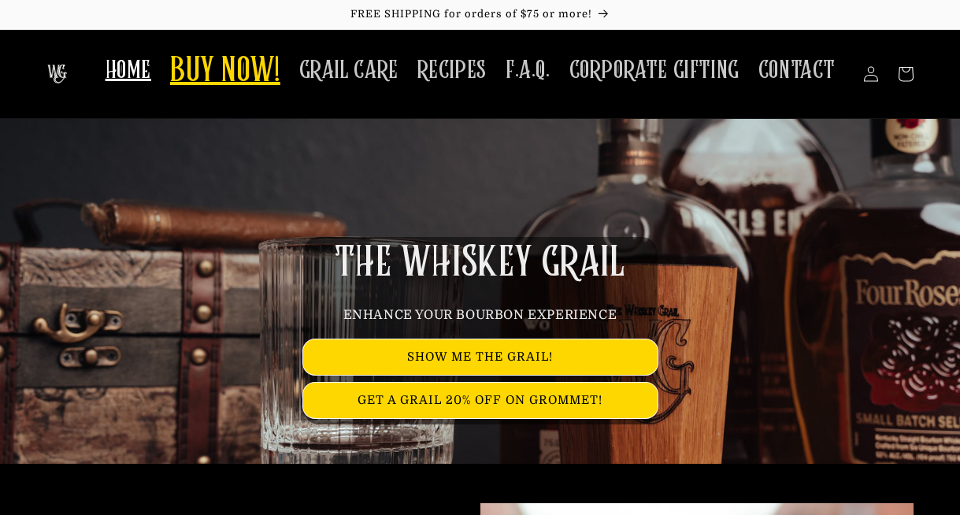
click at [234, 69] on span "BUY NOW!" at bounding box center [225, 71] width 110 height 43
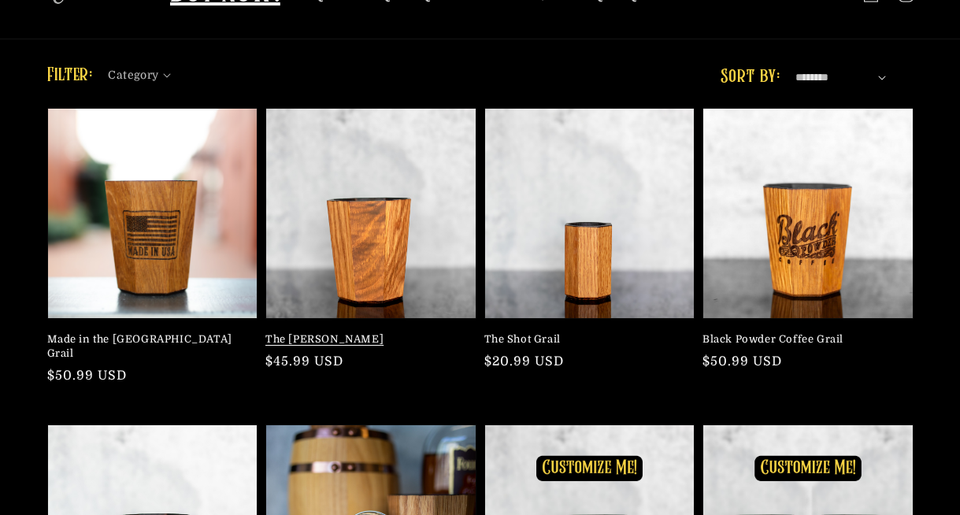
scroll to position [79, 0]
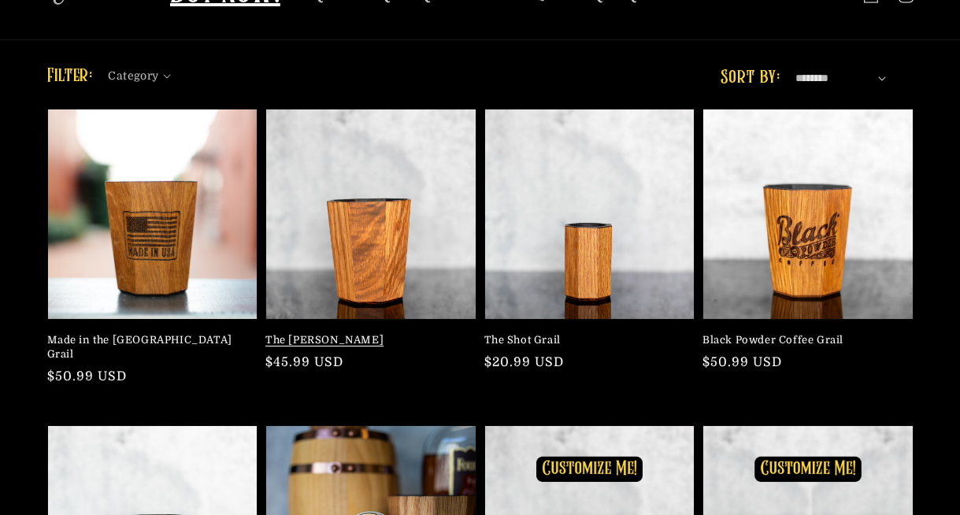
click at [315, 342] on link "The Mash Bill" at bounding box center [367, 340] width 202 height 14
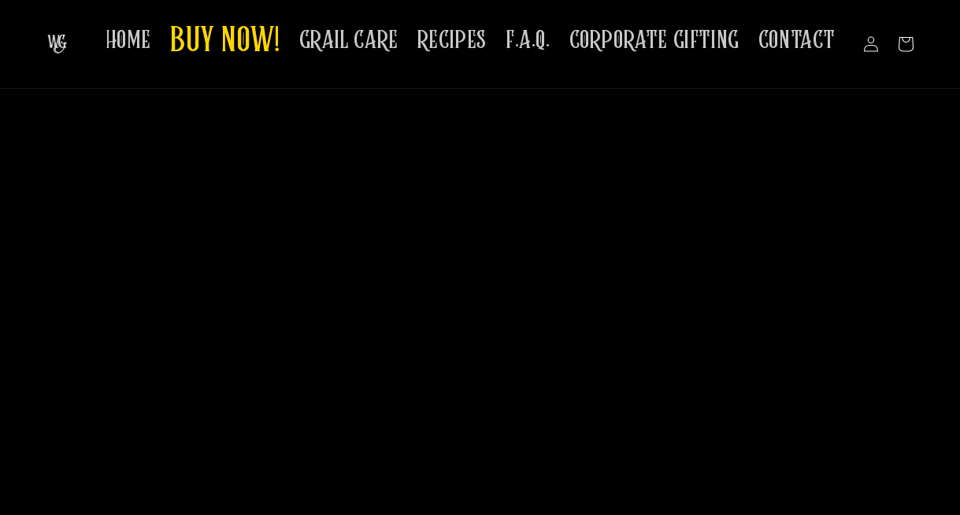
scroll to position [5831, 0]
click at [393, 46] on span "GRAIL CARE" at bounding box center [348, 40] width 99 height 31
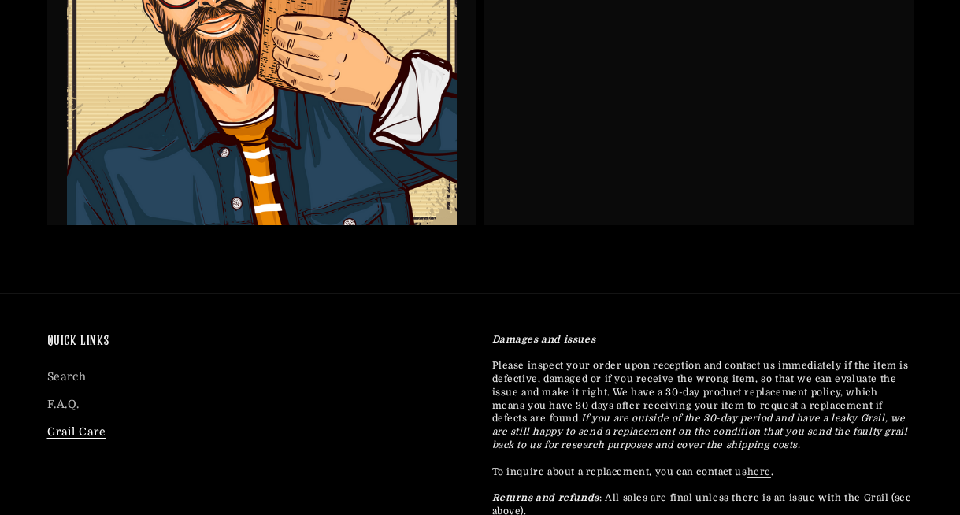
scroll to position [3860, 0]
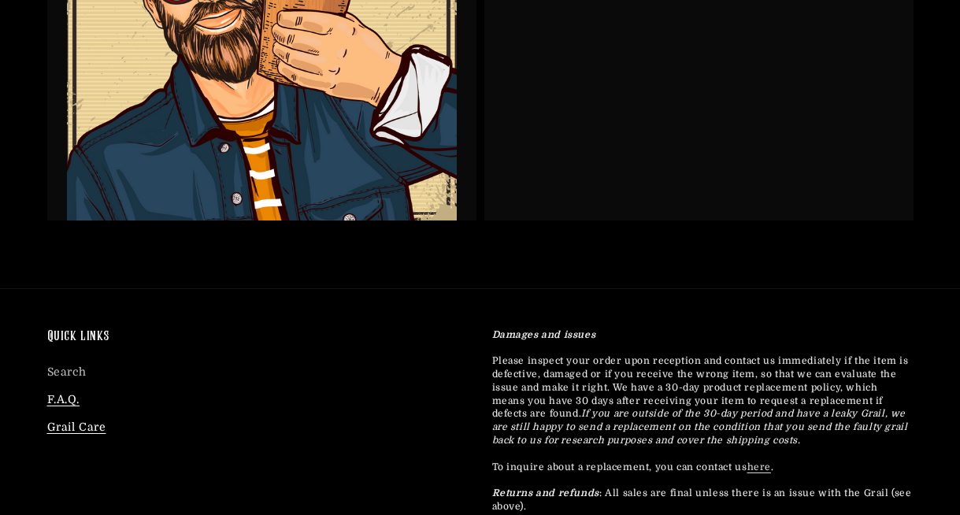
click at [71, 403] on link "F.A.Q." at bounding box center [63, 400] width 33 height 28
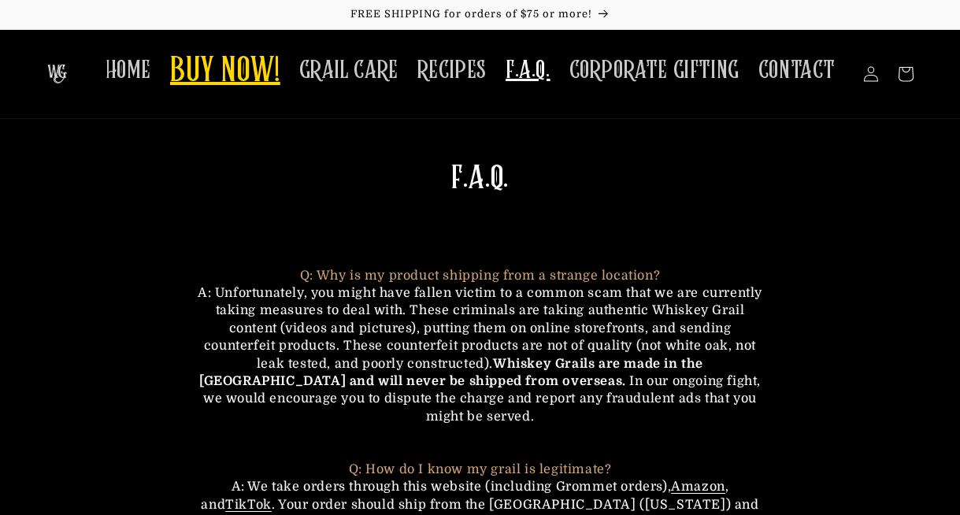
click at [228, 77] on span "BUY NOW!" at bounding box center [225, 71] width 110 height 43
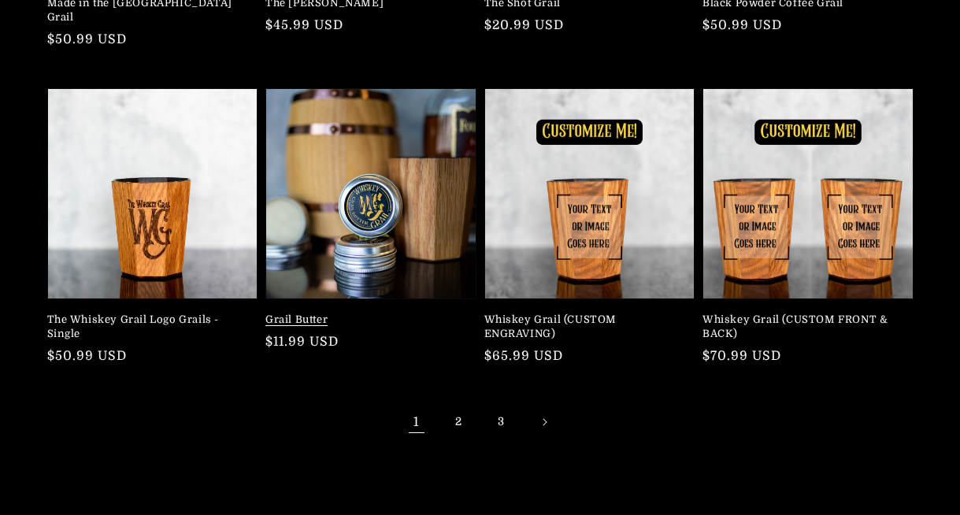
scroll to position [414, 0]
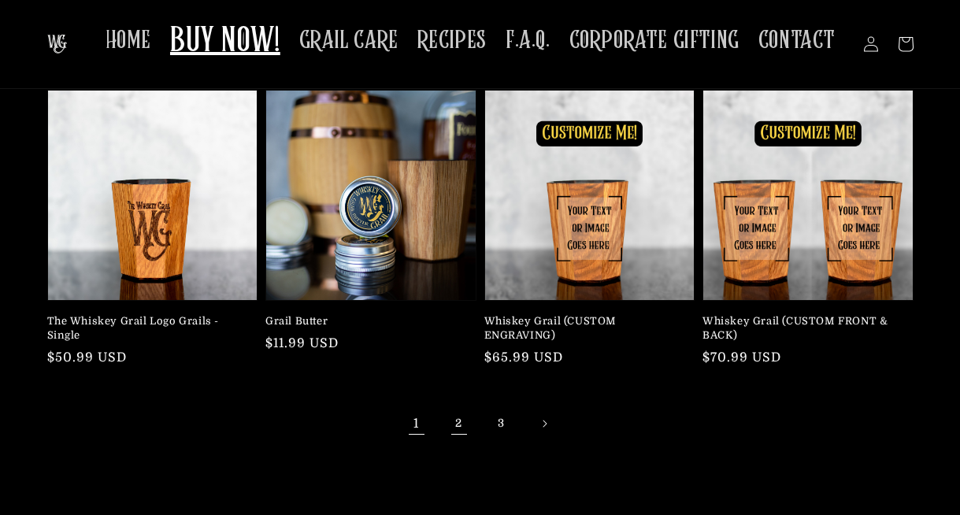
click at [459, 407] on link "2" at bounding box center [459, 424] width 35 height 35
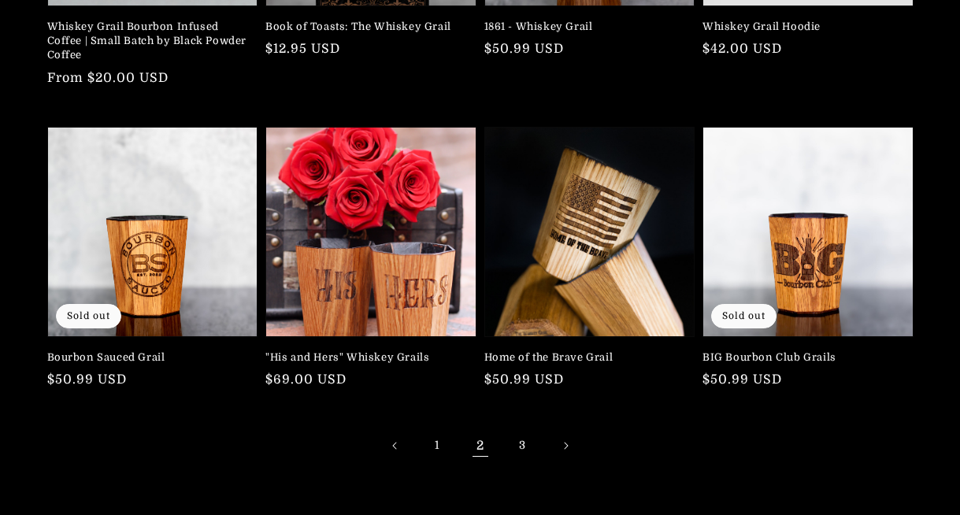
scroll to position [396, 0]
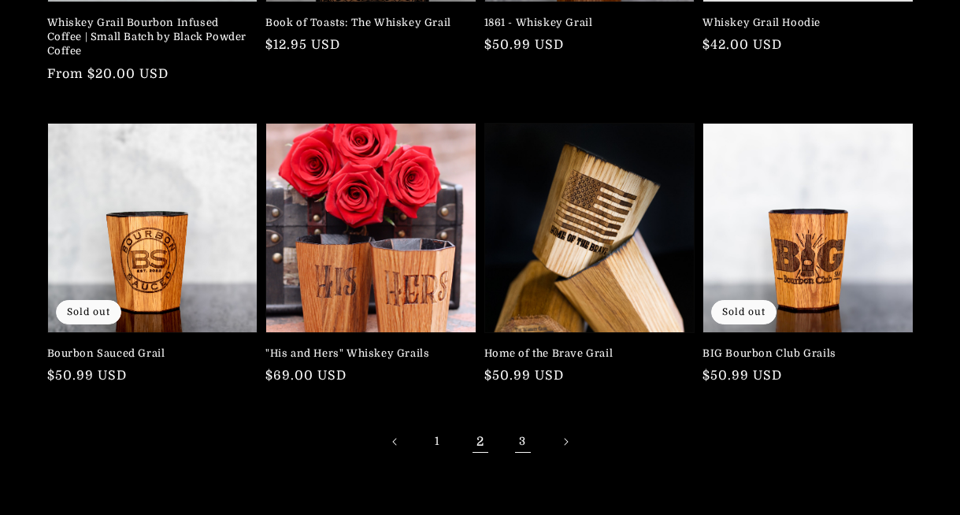
click at [525, 441] on link "3" at bounding box center [523, 442] width 35 height 35
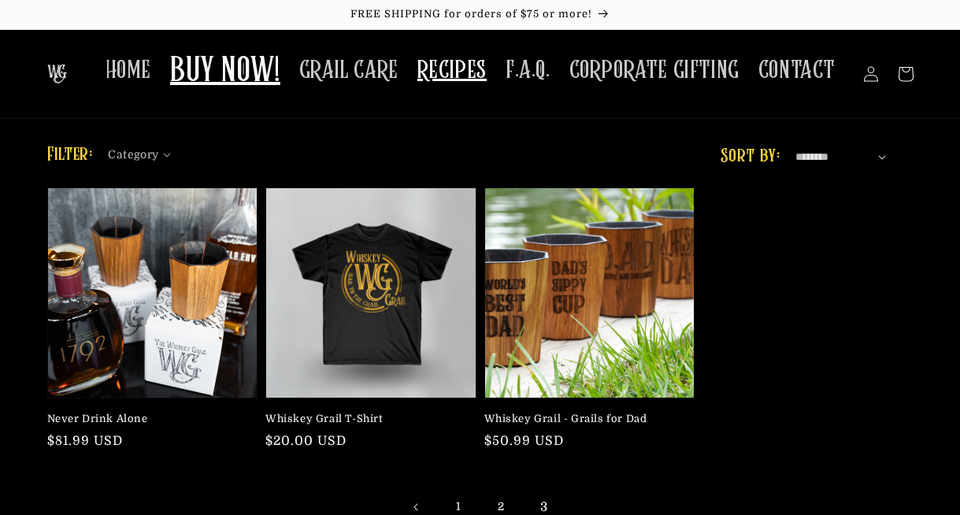
click at [452, 77] on span "RECIPES" at bounding box center [452, 70] width 69 height 31
